Goal: Navigation & Orientation: Find specific page/section

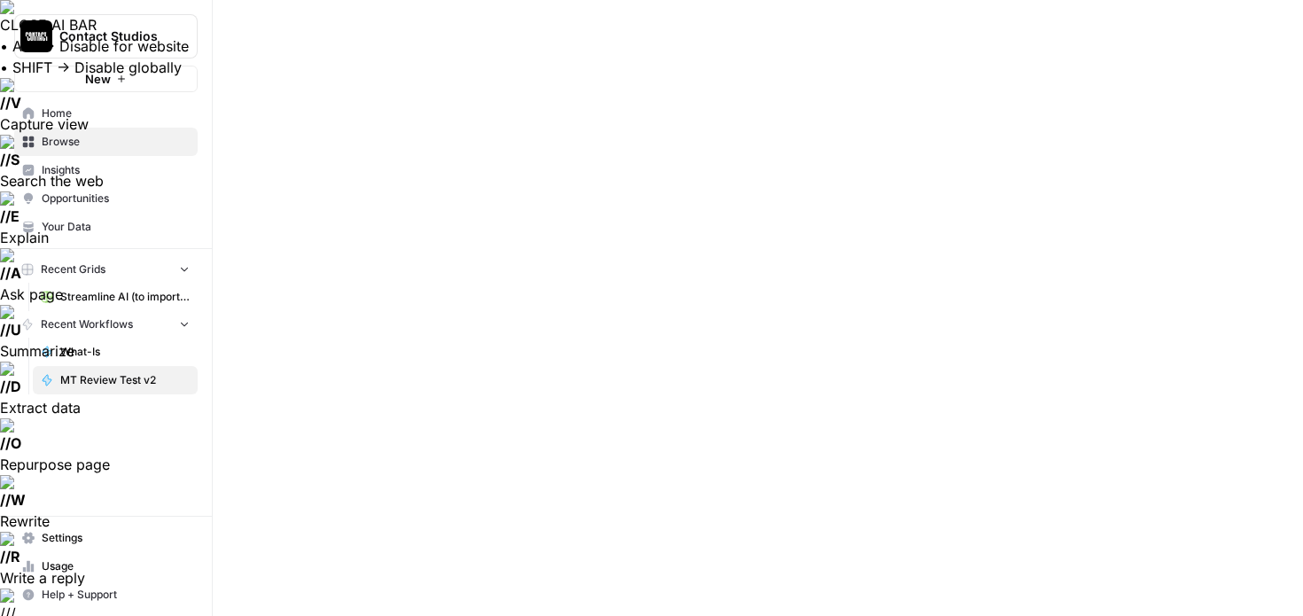
click at [88, 288] on link "Streamline AI (to import) - Streamline AI Import.csv" at bounding box center [115, 297] width 165 height 28
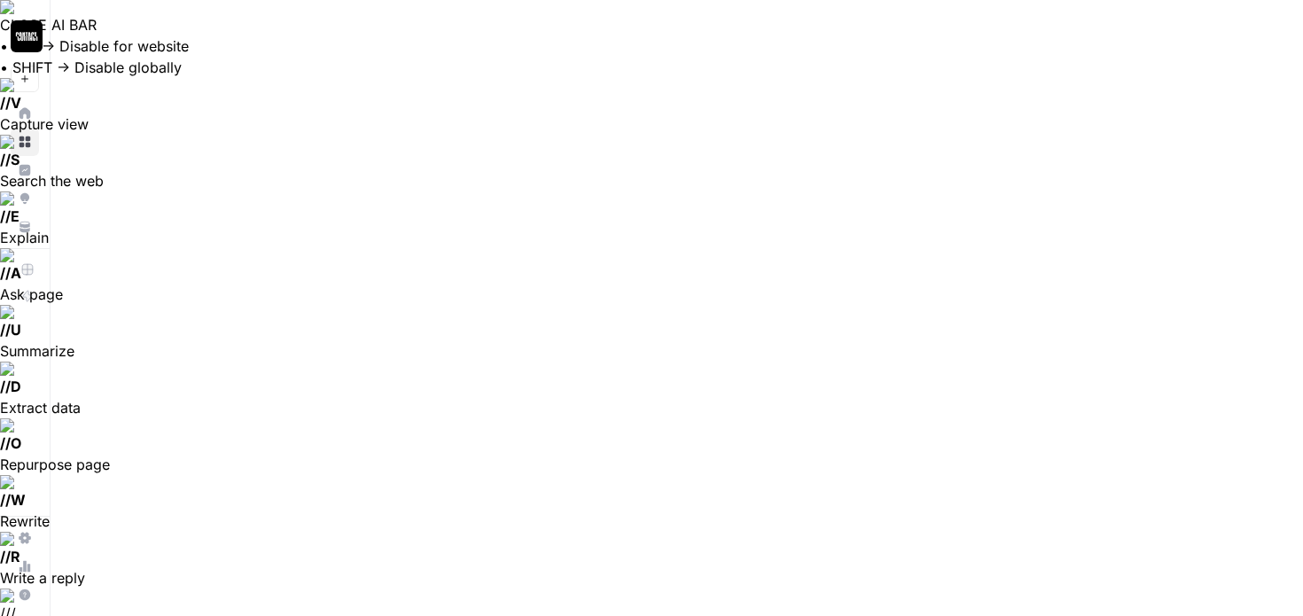
type input "**********"
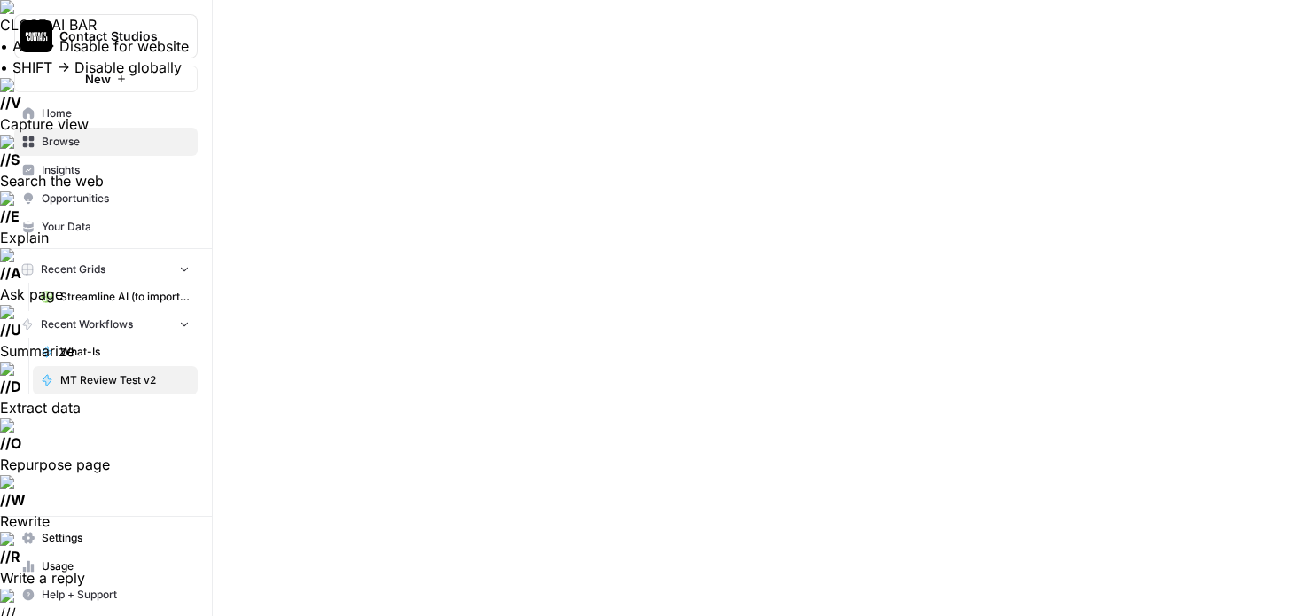
click at [36, 113] on link "Home" at bounding box center [106, 113] width 184 height 28
click at [47, 135] on span "Browse" at bounding box center [116, 142] width 148 height 16
